Goal: Check status: Check status

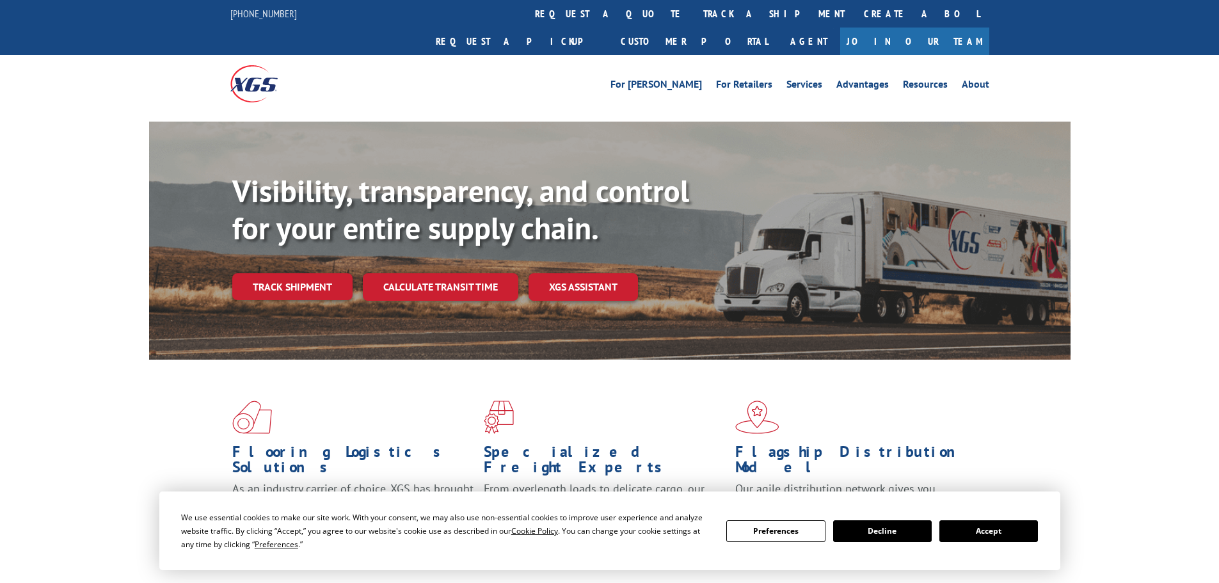
click at [301, 274] on div "Visibility, transparency, and control for your entire supply chain. Track shipm…" at bounding box center [651, 262] width 838 height 179
click at [300, 273] on link "Track shipment" at bounding box center [292, 286] width 120 height 27
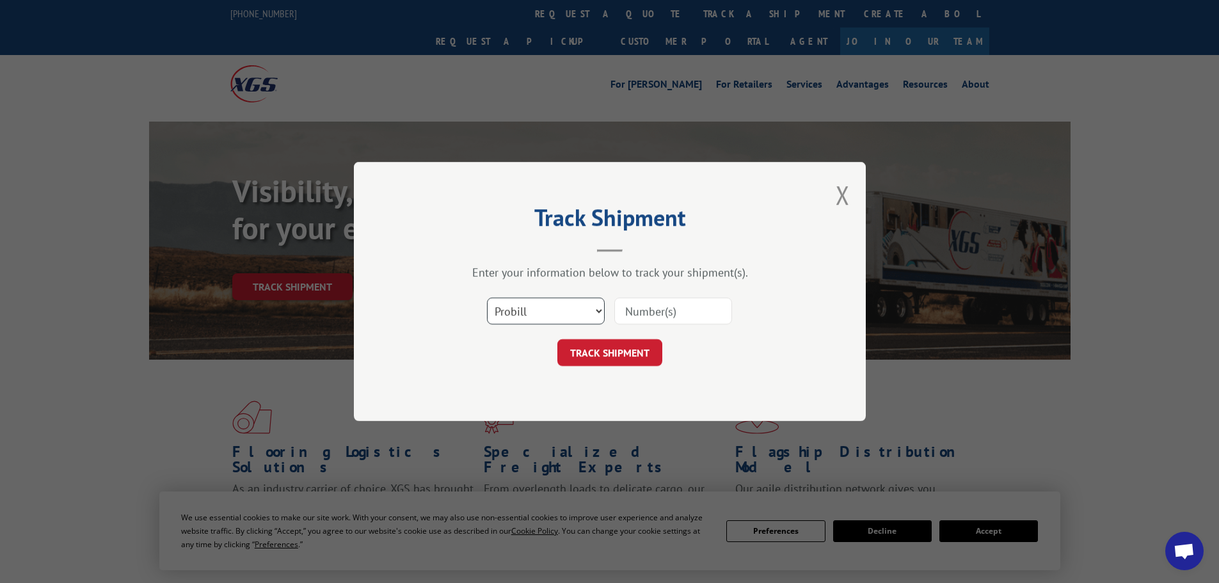
click at [521, 310] on select "Select category... Probill BOL PO" at bounding box center [546, 311] width 118 height 27
select select "bol"
click at [487, 298] on select "Select category... Probill BOL PO" at bounding box center [546, 311] width 118 height 27
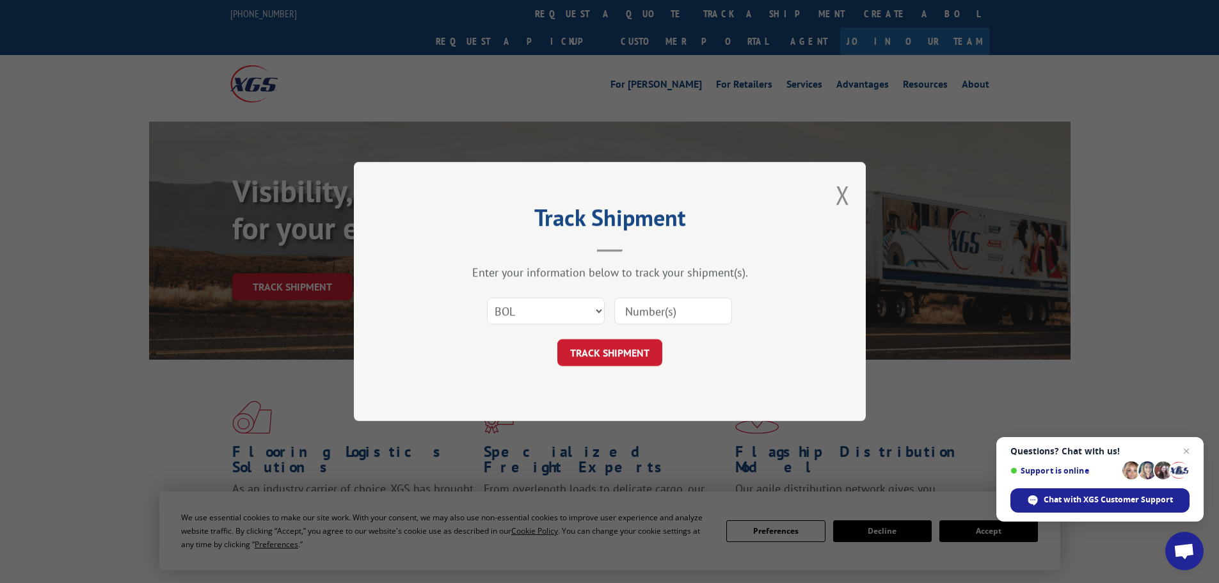
click at [658, 306] on input at bounding box center [673, 311] width 118 height 27
paste input "5474728"
type input "5474728"
click at [624, 350] on button "TRACK SHIPMENT" at bounding box center [609, 352] width 105 height 27
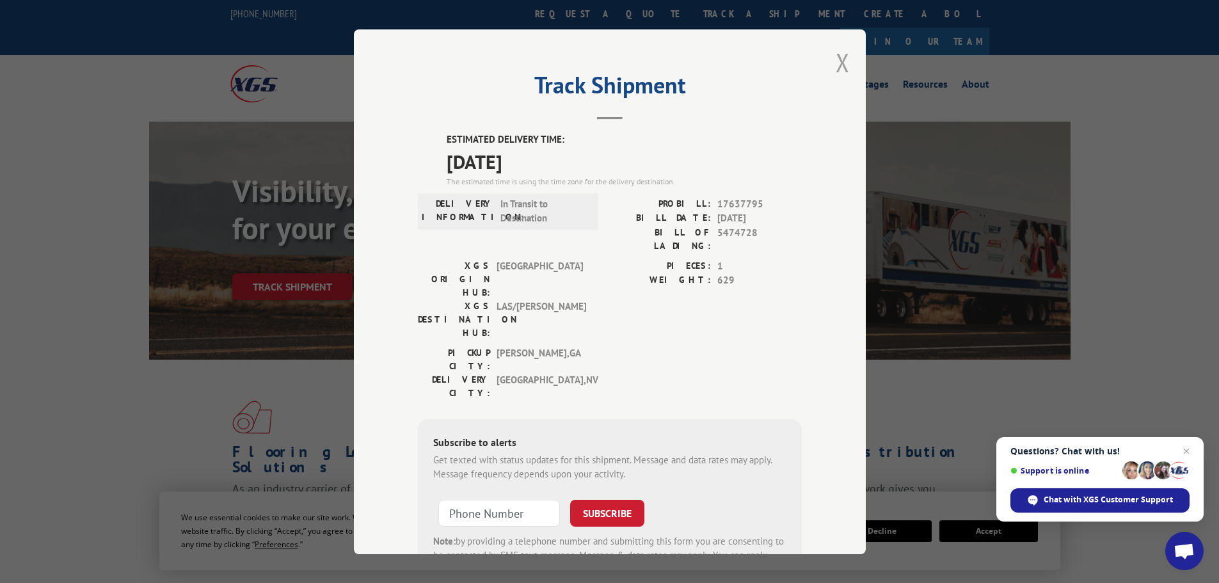
click at [836, 70] on button "Close modal" at bounding box center [843, 62] width 14 height 34
